Goal: Book appointment/travel/reservation

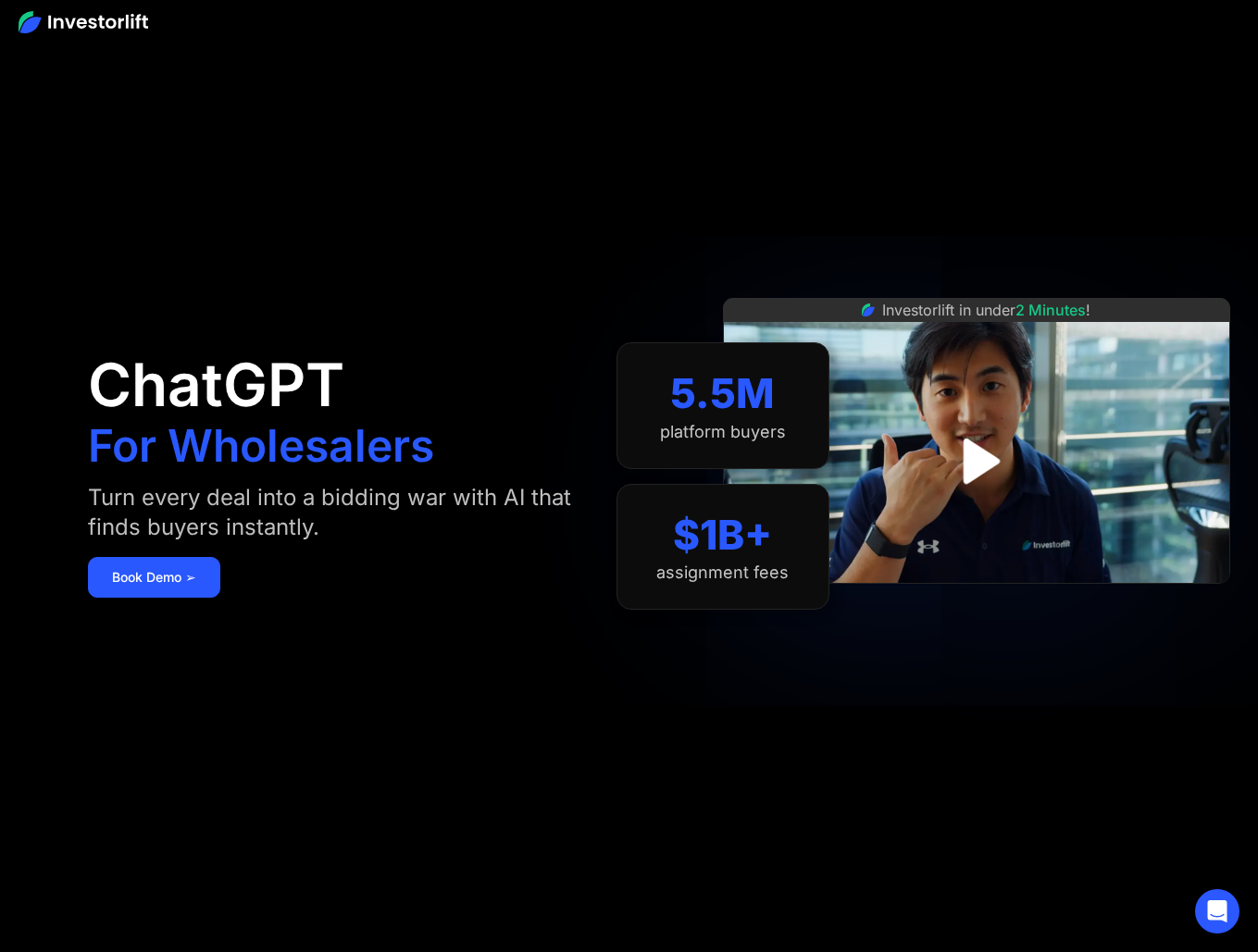
click at [492, 214] on div "ChatGPT For Wholesalers Turn every deal into a bidding war with AI that finds b…" at bounding box center [352, 476] width 528 height 841
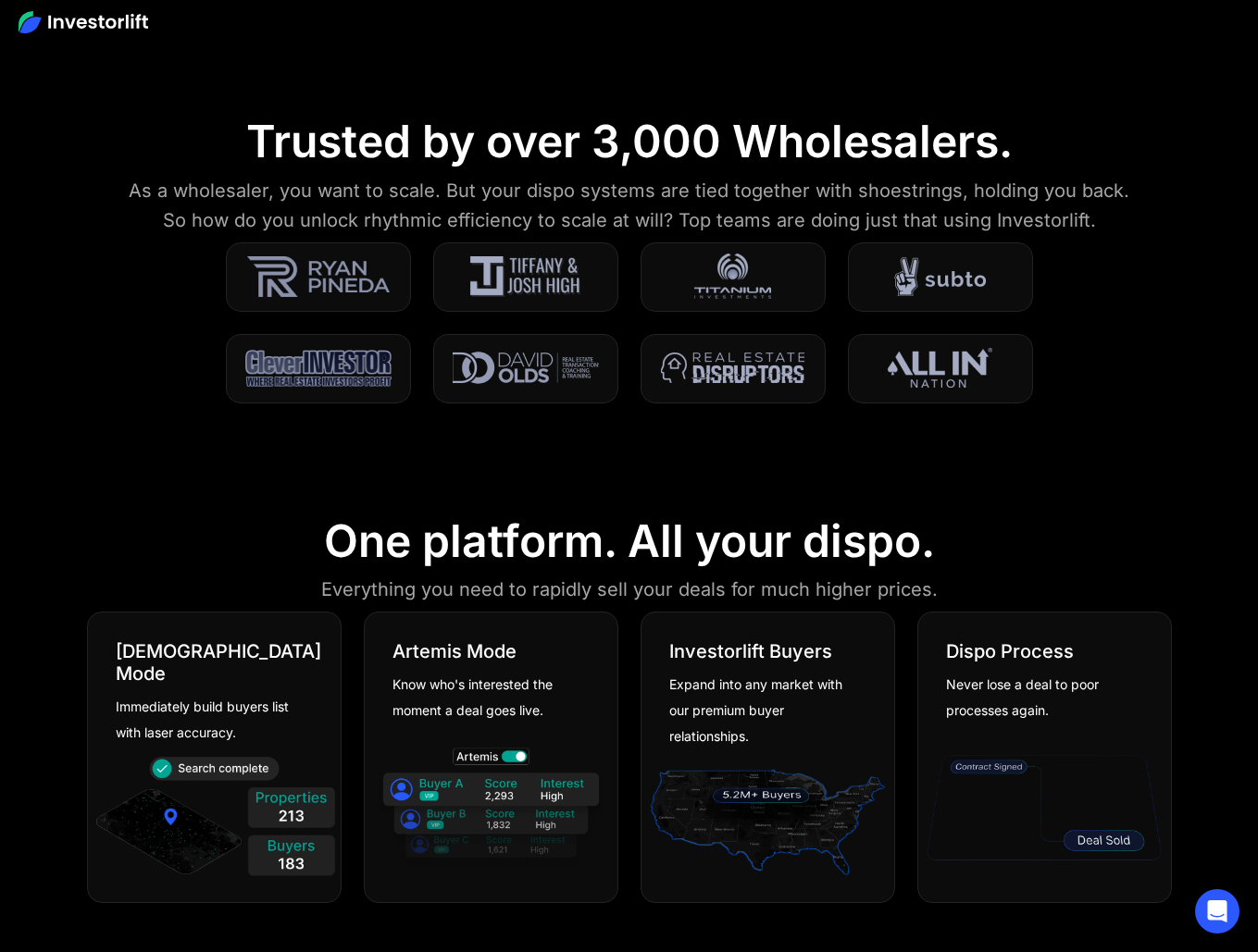
scroll to position [204, 0]
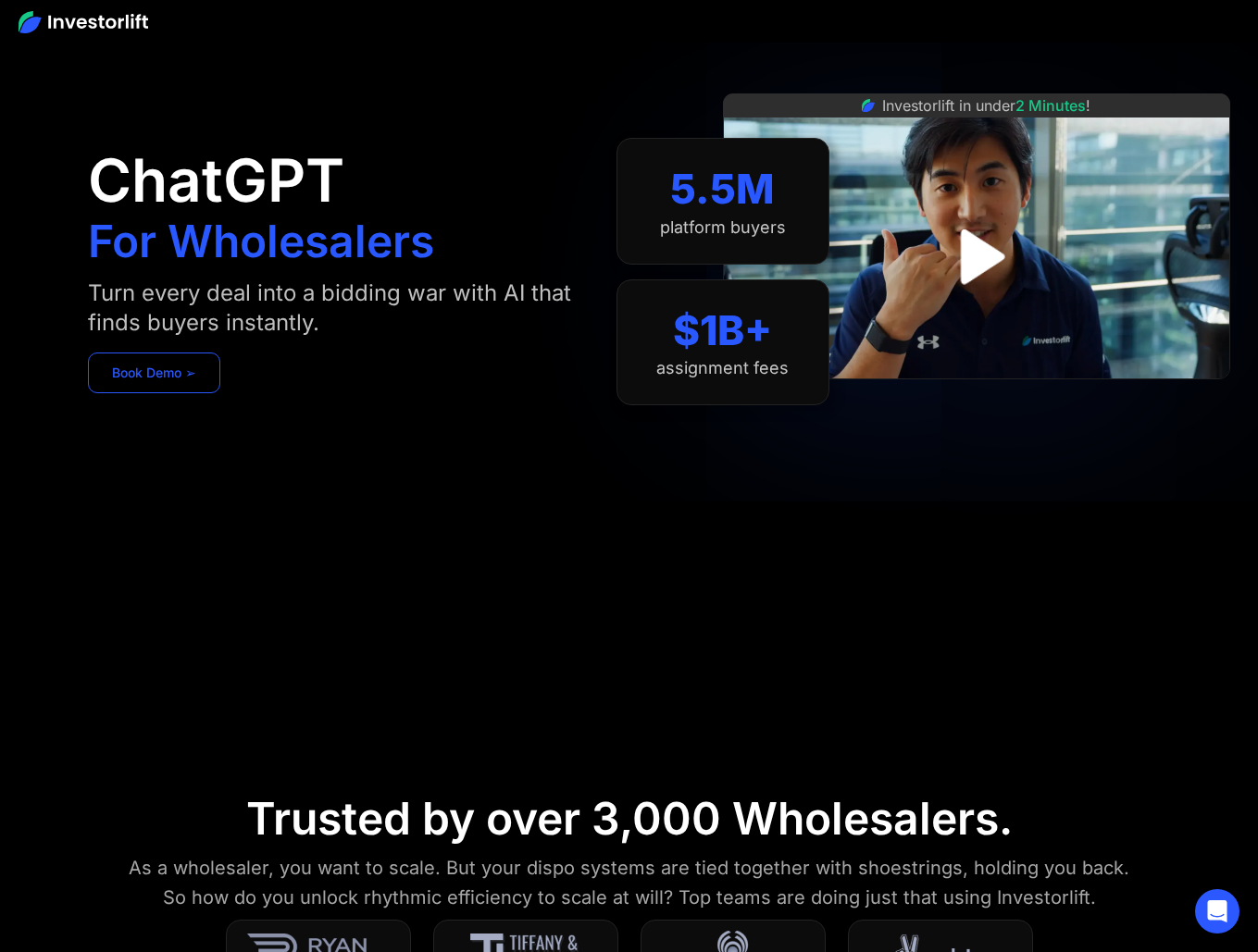
click at [133, 390] on link "Book Demo ➢" at bounding box center [154, 373] width 133 height 41
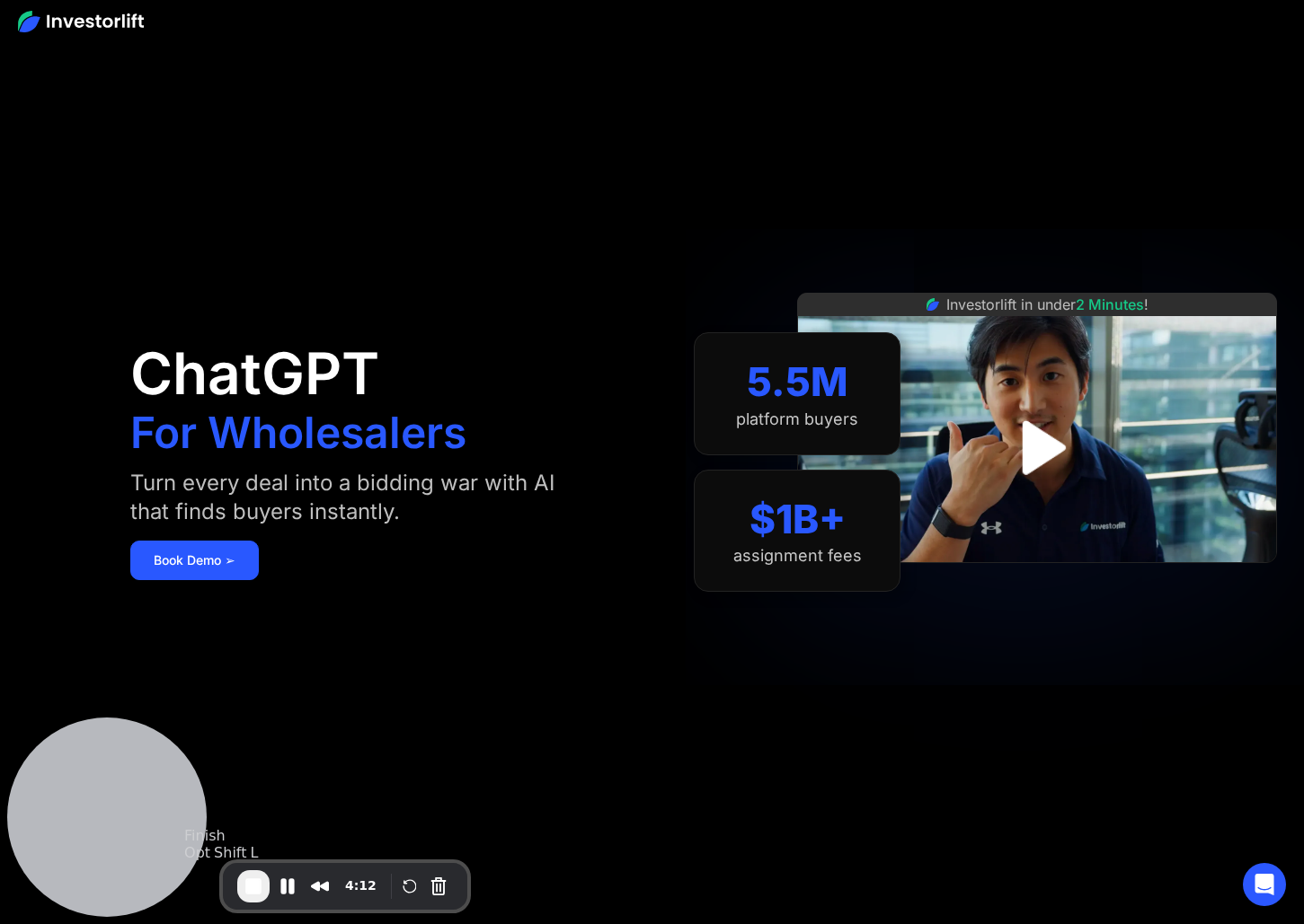
click at [251, 891] on span "End Recording" at bounding box center [253, 885] width 21 height 21
